Goal: Task Accomplishment & Management: Manage account settings

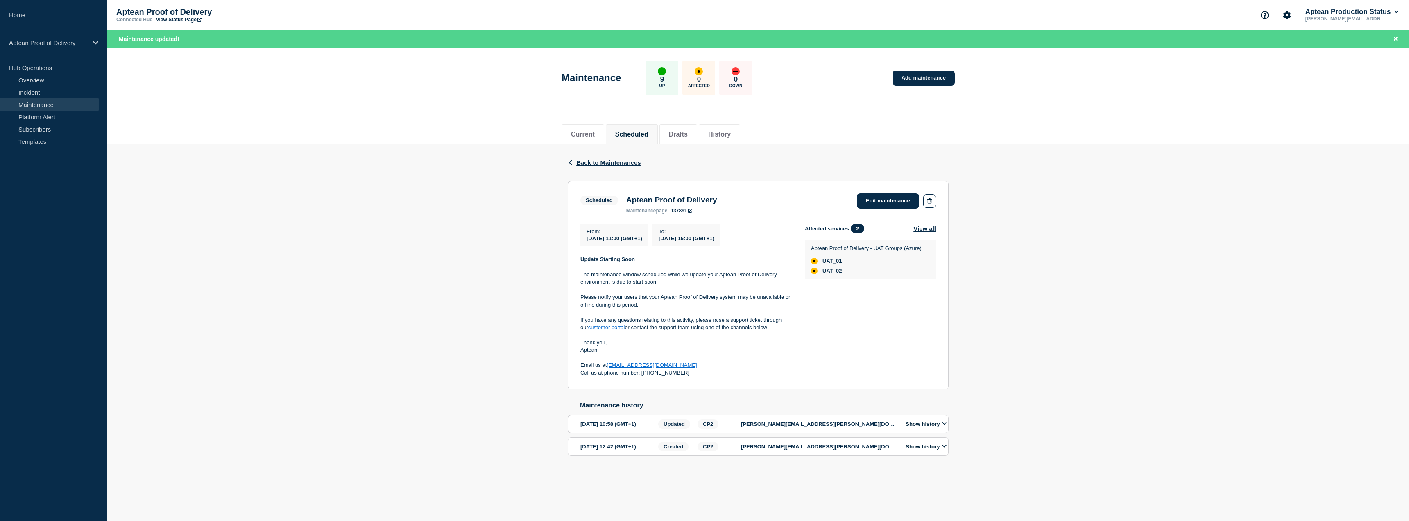
click at [553, 172] on div "Back Back to Maintenances Scheduled Aptean Proof of Delivery From [DATE] 11:00 …" at bounding box center [758, 312] width 1302 height 337
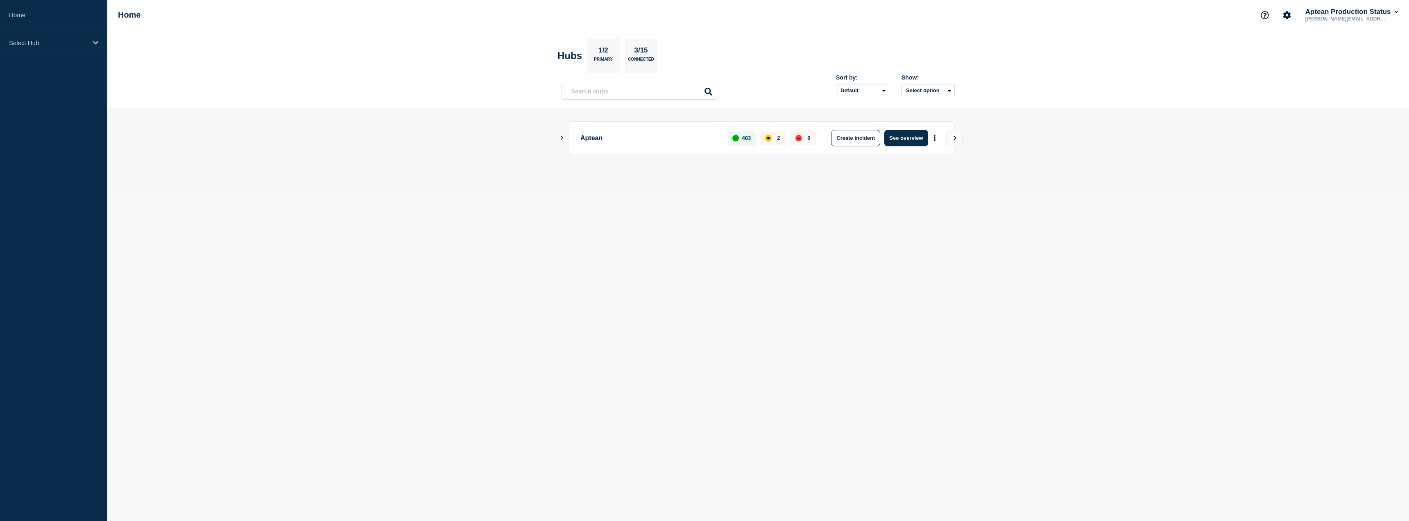
click at [558, 140] on main "Aptean 483 2 0 Create incident See overview" at bounding box center [758, 151] width 1302 height 87
click at [563, 140] on button "Show Connected Hubs" at bounding box center [562, 138] width 4 height 6
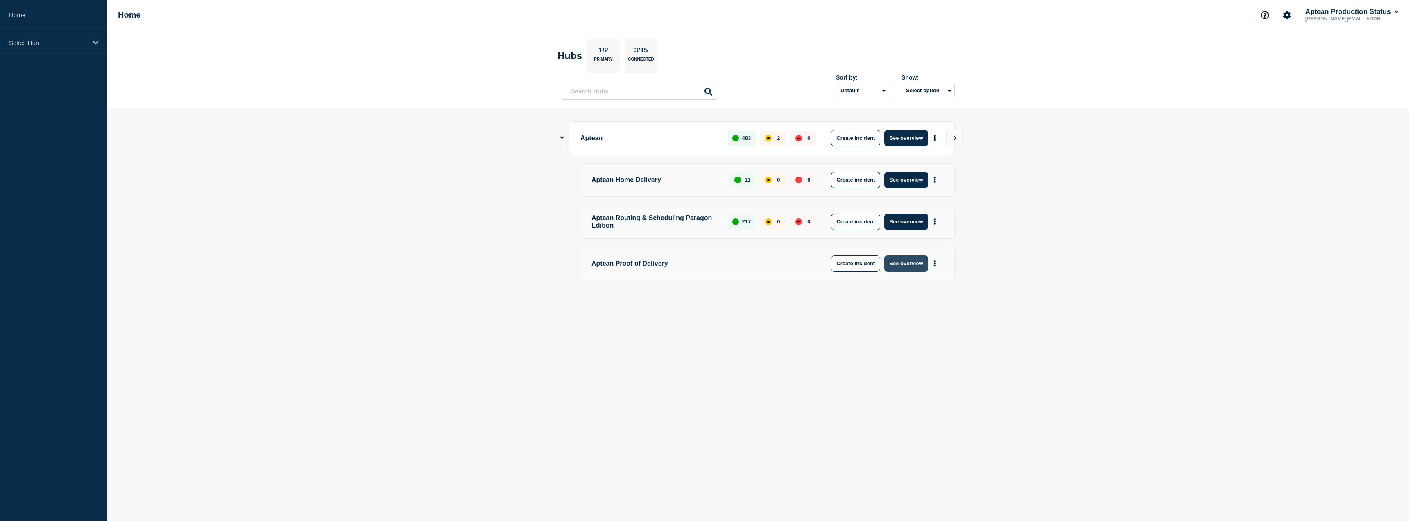
click at [901, 262] on button "See overview" at bounding box center [905, 263] width 43 height 16
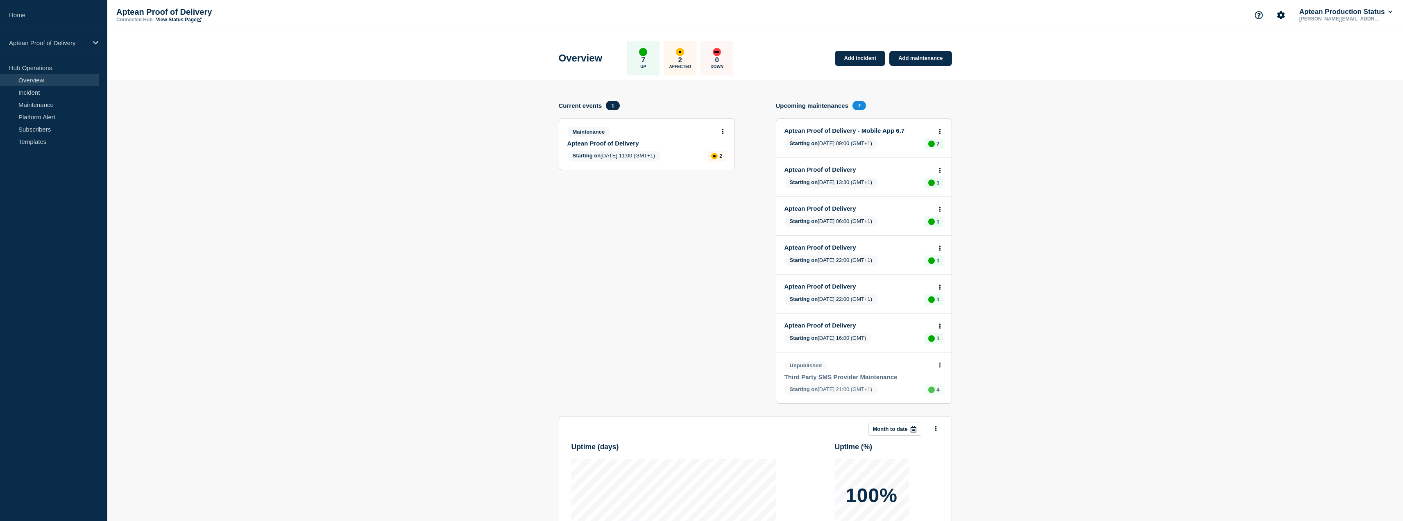
click at [627, 140] on link "Aptean Proof of Delivery" at bounding box center [641, 143] width 148 height 7
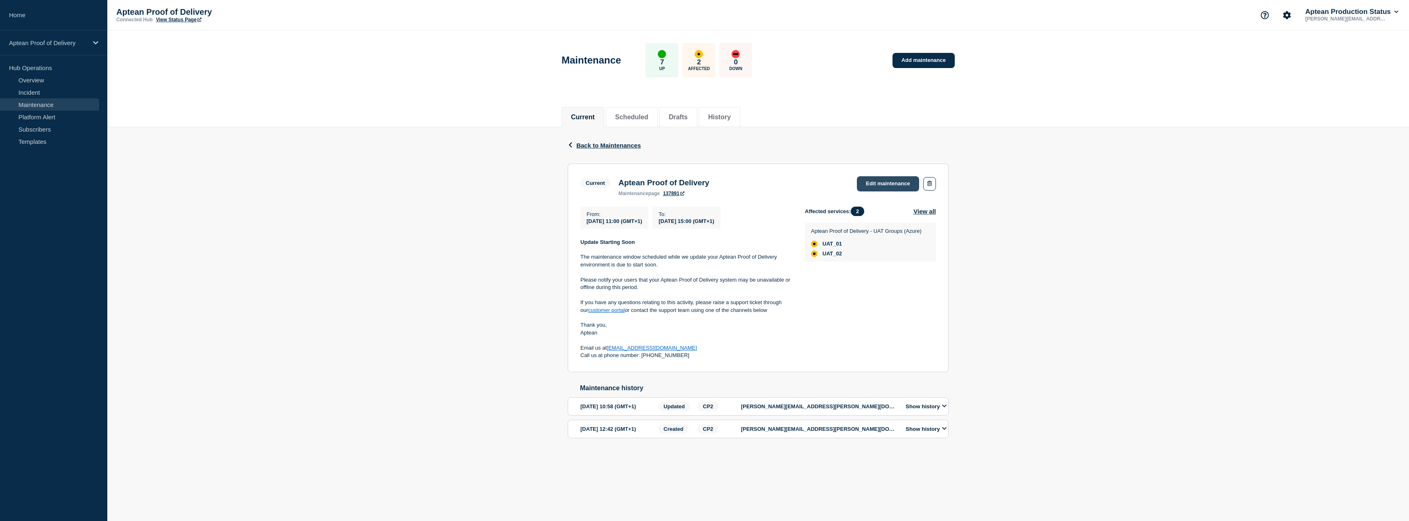
click at [889, 178] on link "Edit maintenance" at bounding box center [888, 183] width 62 height 15
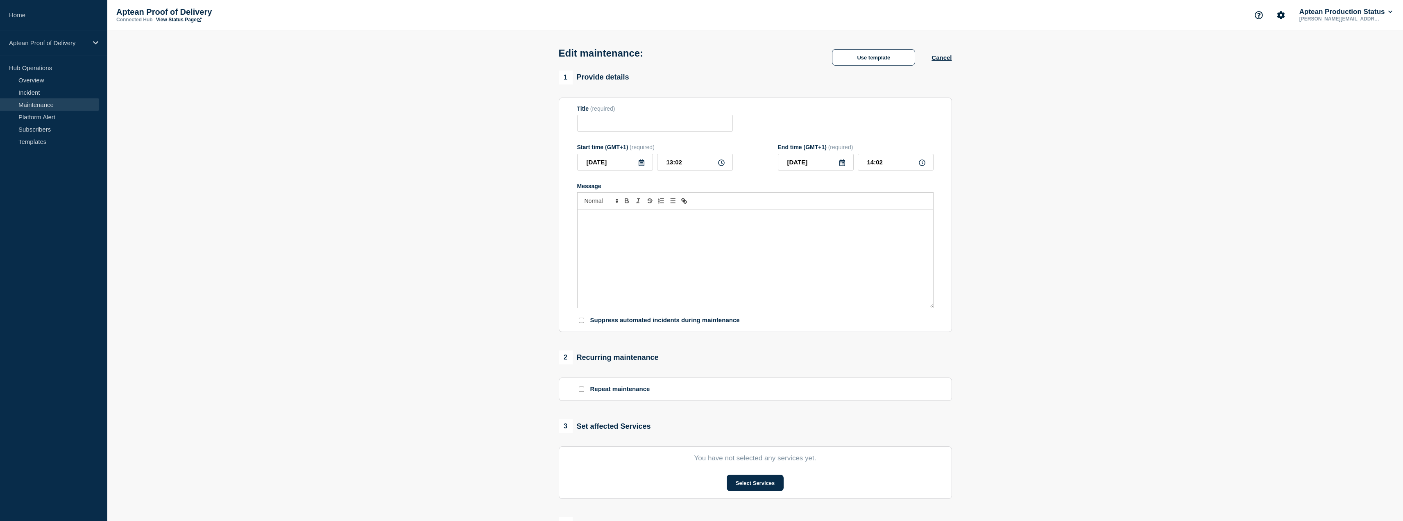
type input "Aptean Proof of Delivery"
type input "11:00"
type input "15:00"
checkbox input "true"
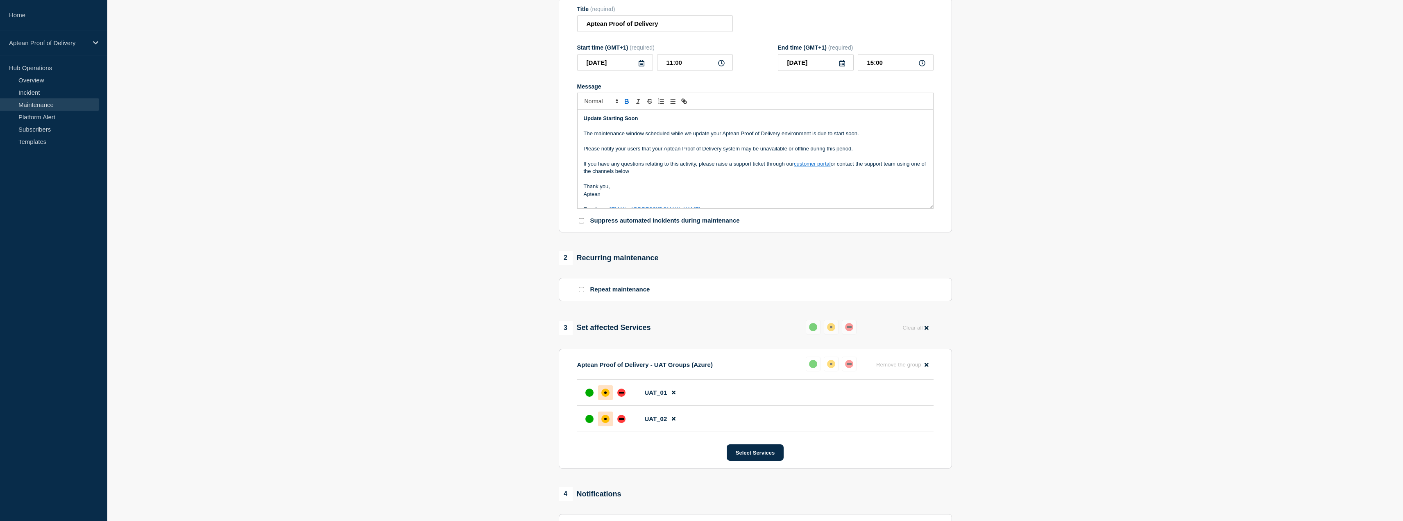
scroll to position [123, 0]
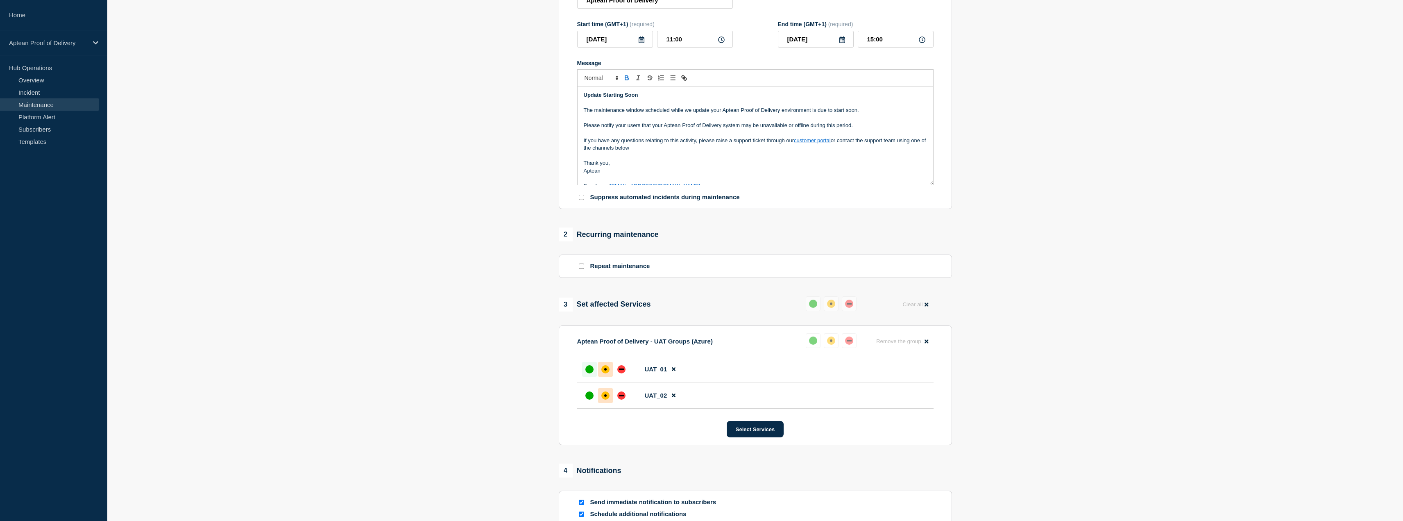
click at [591, 376] on div at bounding box center [589, 369] width 15 height 15
click at [590, 394] on div "up" at bounding box center [589, 395] width 8 height 8
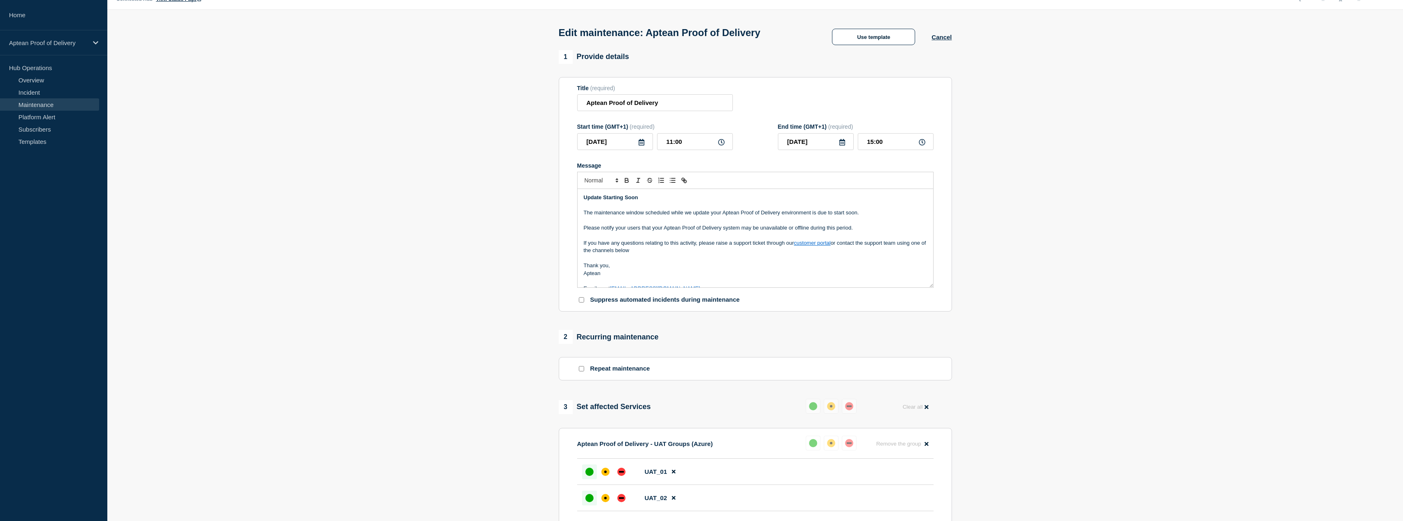
scroll to position [0, 0]
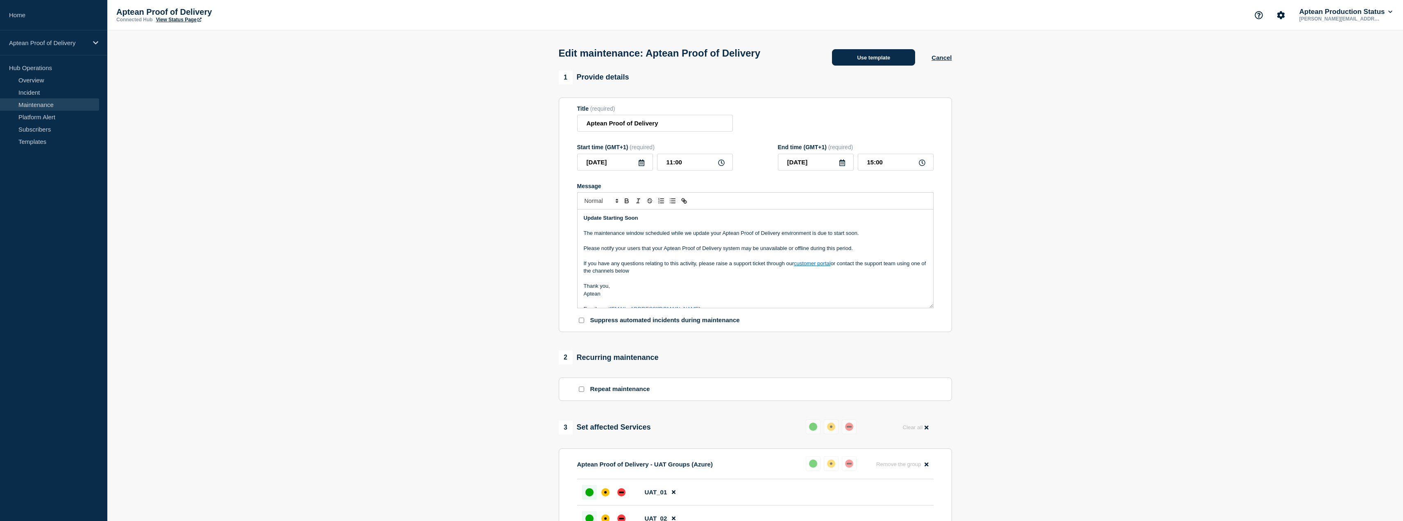
click at [859, 64] on button "Use template" at bounding box center [873, 57] width 83 height 16
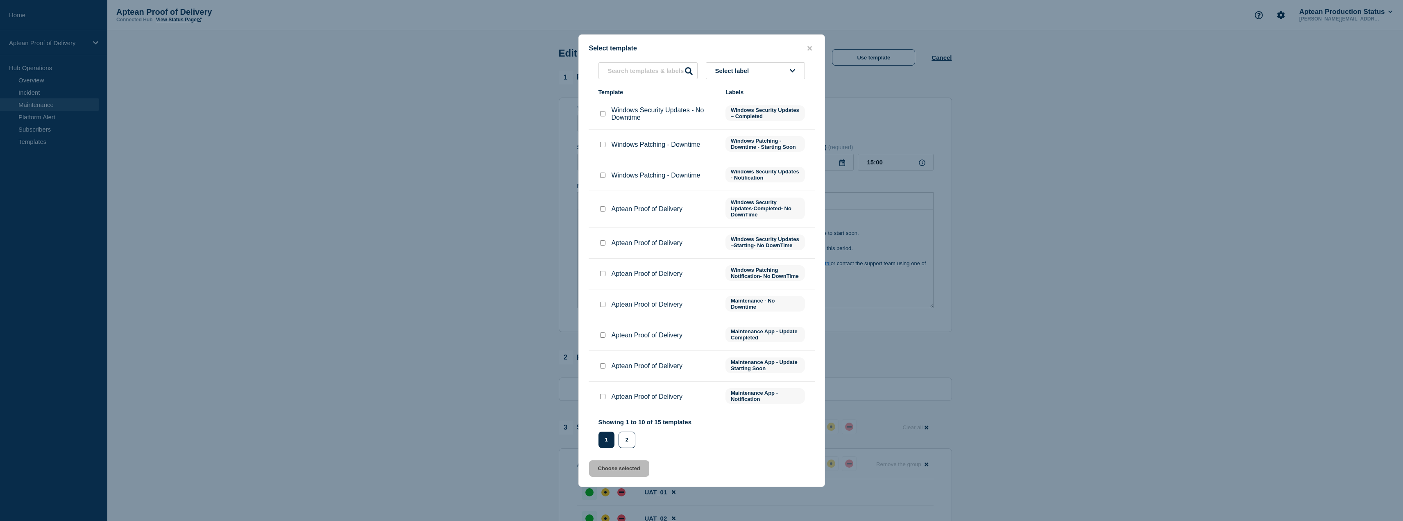
click at [601, 338] on input "Aptean Proof of Delivery checkbox" at bounding box center [602, 334] width 5 height 5
checkbox input "true"
click at [618, 470] on button "Choose selected" at bounding box center [619, 468] width 60 height 16
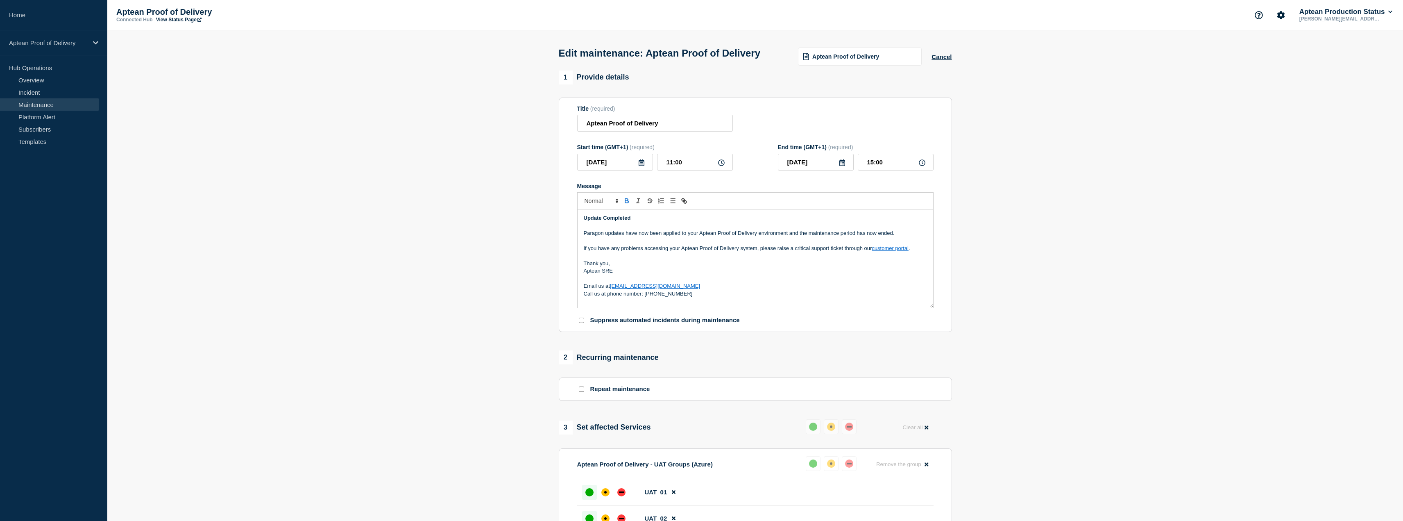
click at [655, 259] on p "Message" at bounding box center [755, 255] width 343 height 7
drag, startPoint x: 607, startPoint y: 248, endPoint x: 560, endPoint y: 251, distance: 47.2
click at [560, 251] on section "Title (required) Aptean Proof of Delivery Start time (GMT+1) (required) 2025-09…" at bounding box center [755, 214] width 393 height 235
click at [631, 267] on p "Thank you," at bounding box center [755, 263] width 343 height 7
click at [621, 274] on p "Aptean SRE" at bounding box center [755, 270] width 343 height 7
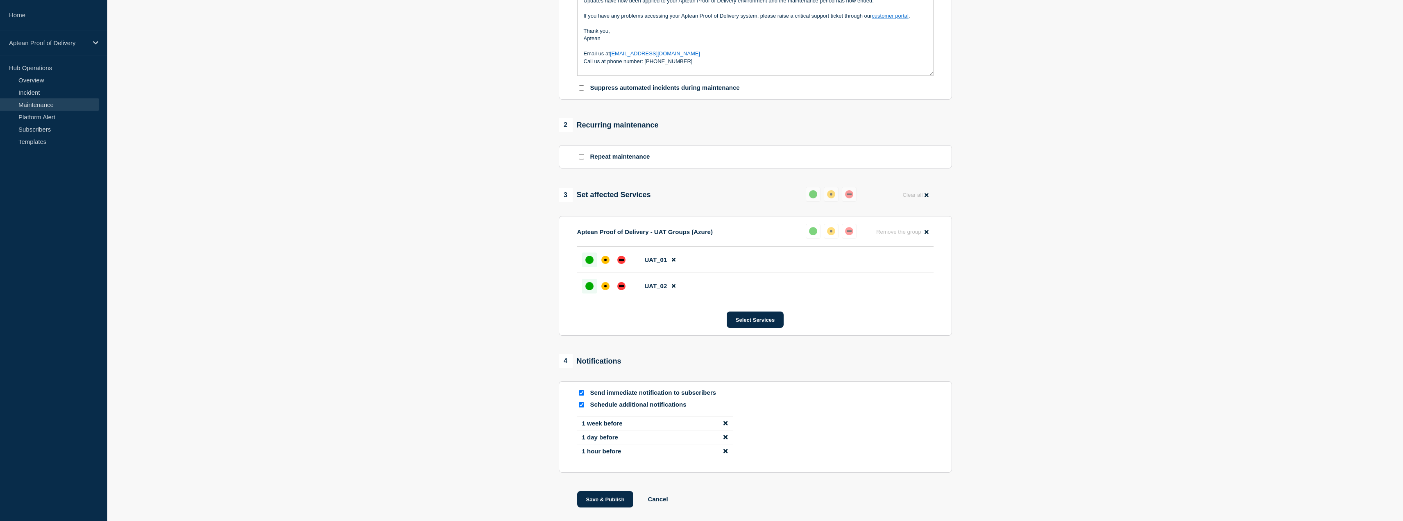
scroll to position [246, 0]
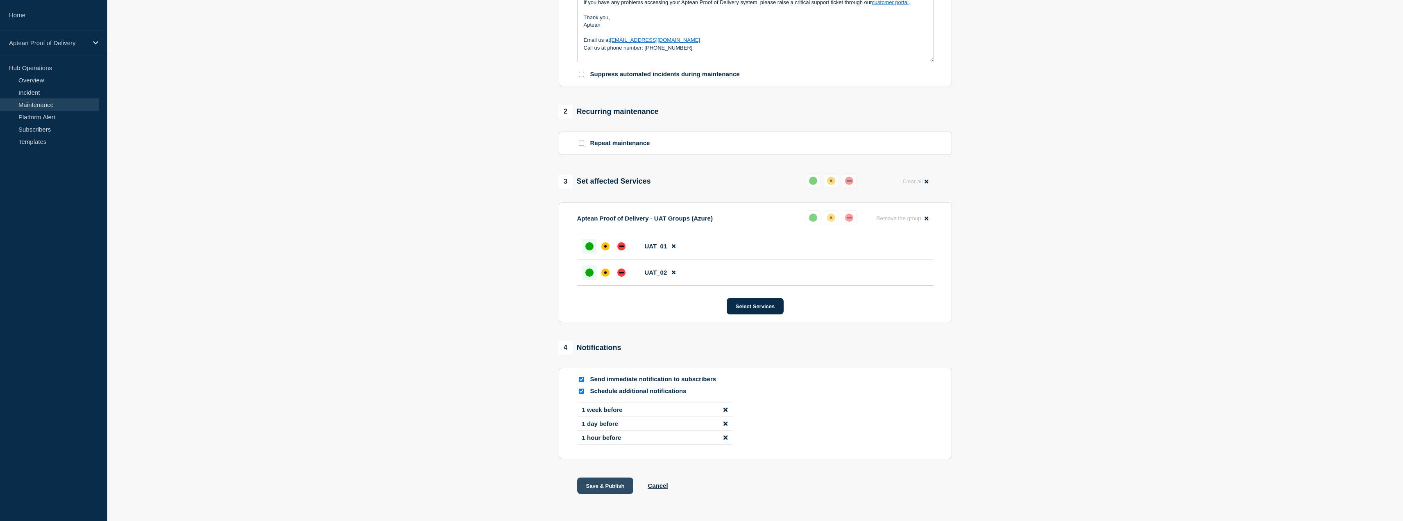
click at [614, 494] on button "Save & Publish" at bounding box center [605, 485] width 57 height 16
